Goal: Task Accomplishment & Management: Use online tool/utility

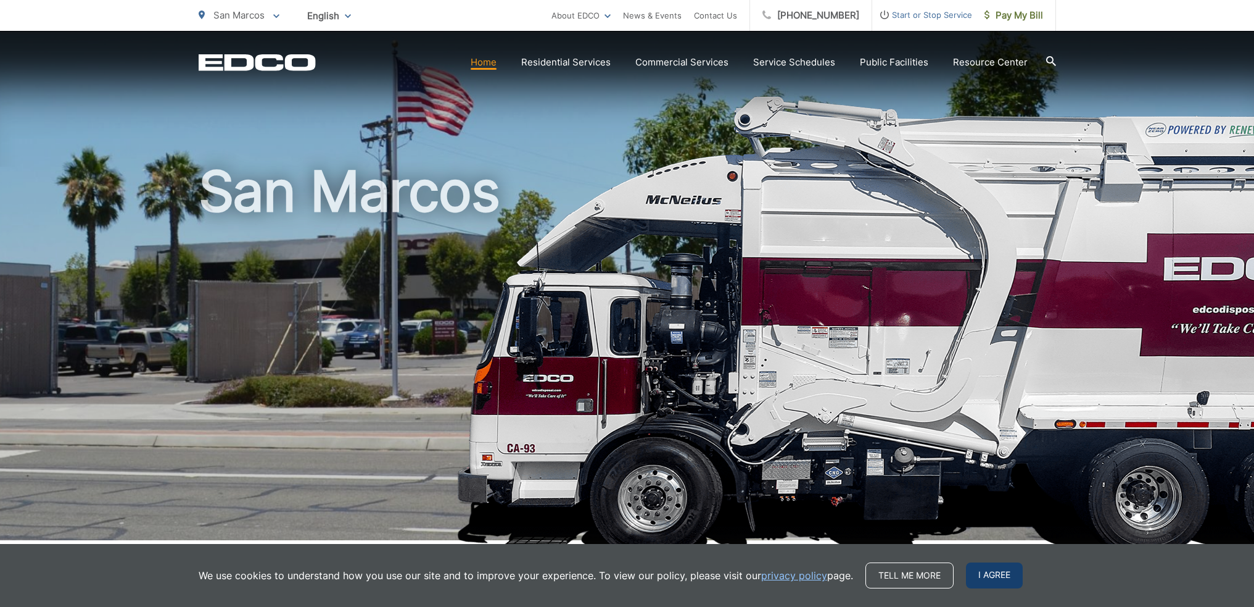
click at [984, 573] on span "I agree" at bounding box center [994, 575] width 57 height 26
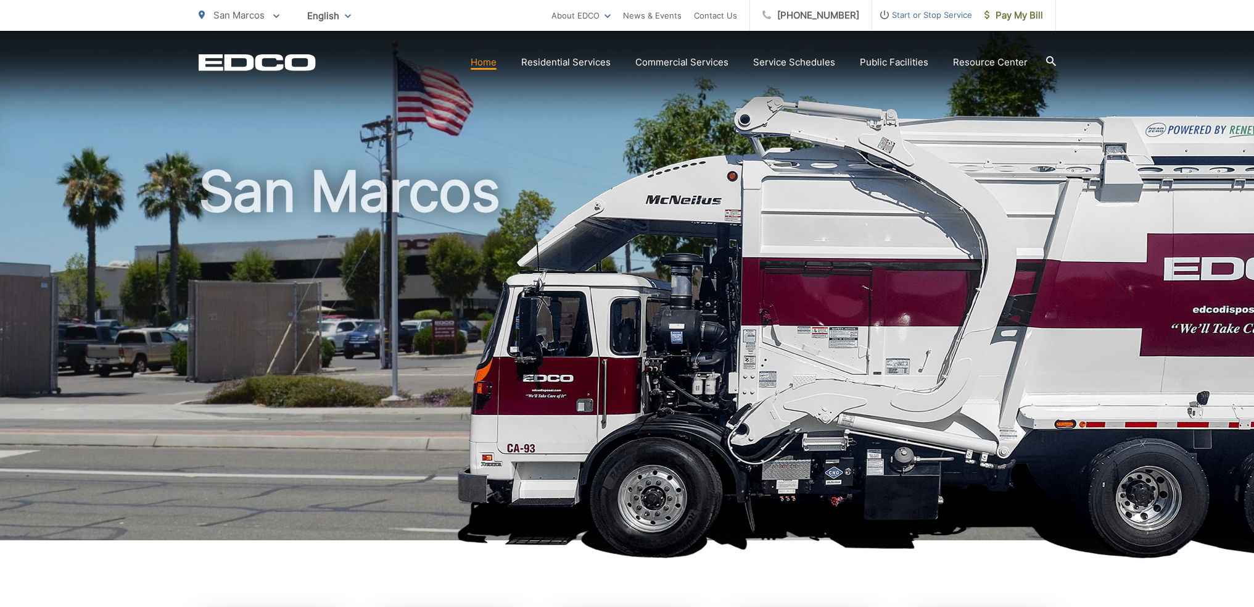
click at [497, 65] on link "Home" at bounding box center [484, 62] width 26 height 15
click at [1013, 20] on span "Pay My Bill" at bounding box center [1014, 15] width 59 height 15
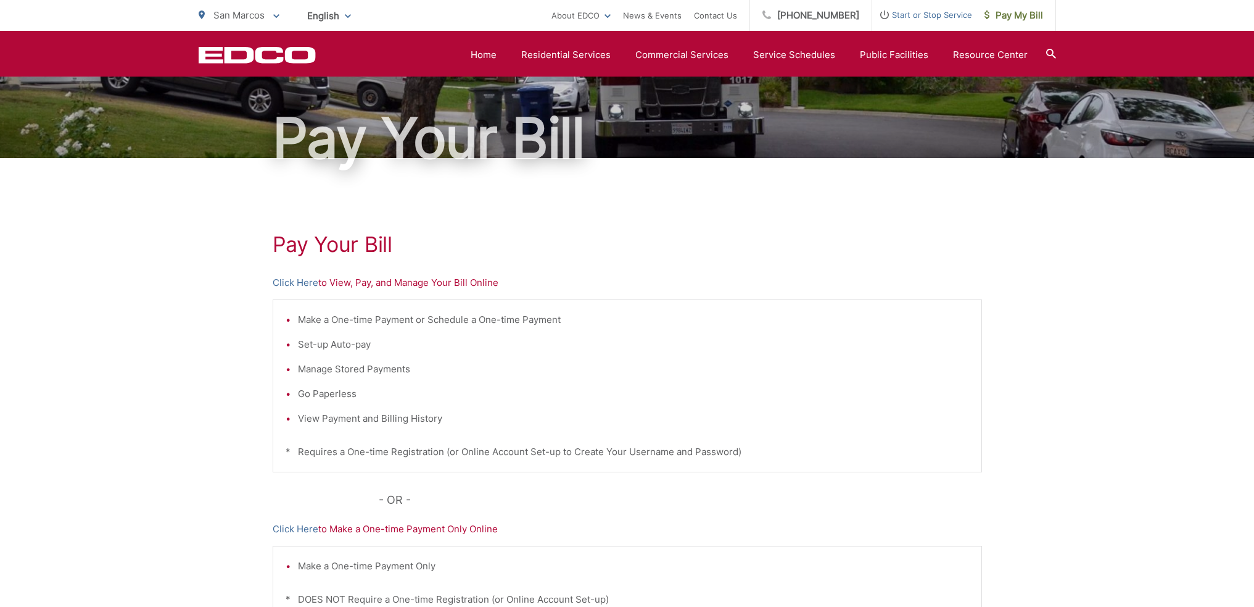
scroll to position [62, 0]
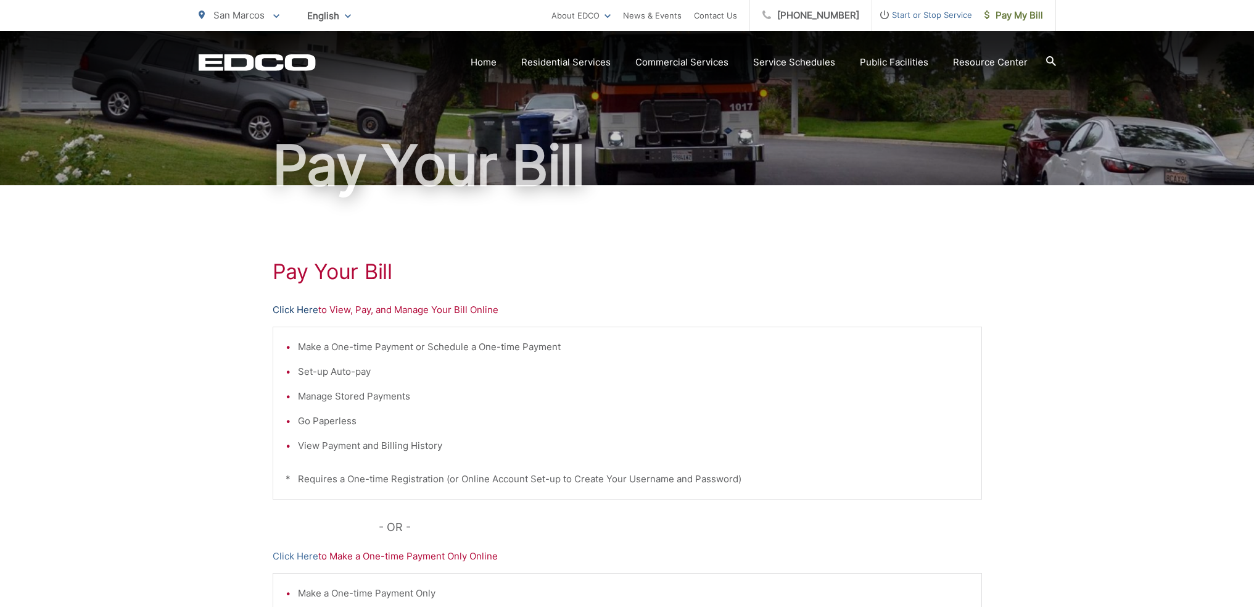
click at [301, 312] on link "Click Here" at bounding box center [296, 309] width 46 height 15
